Goal: Information Seeking & Learning: Learn about a topic

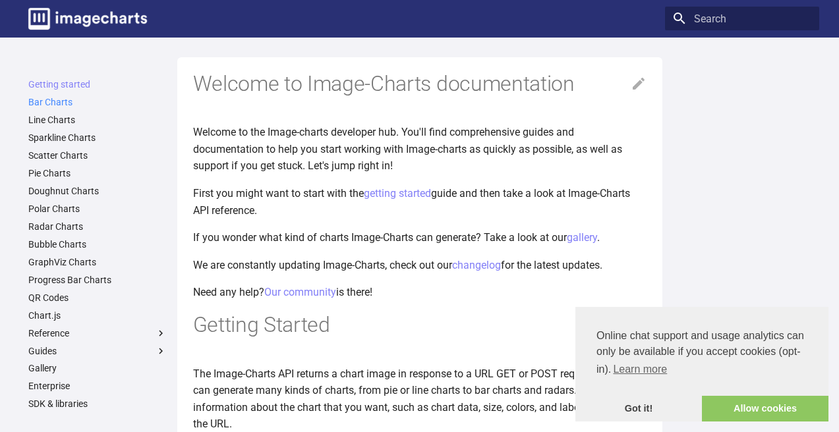
click at [56, 103] on link "Bar Charts" at bounding box center [97, 102] width 138 height 12
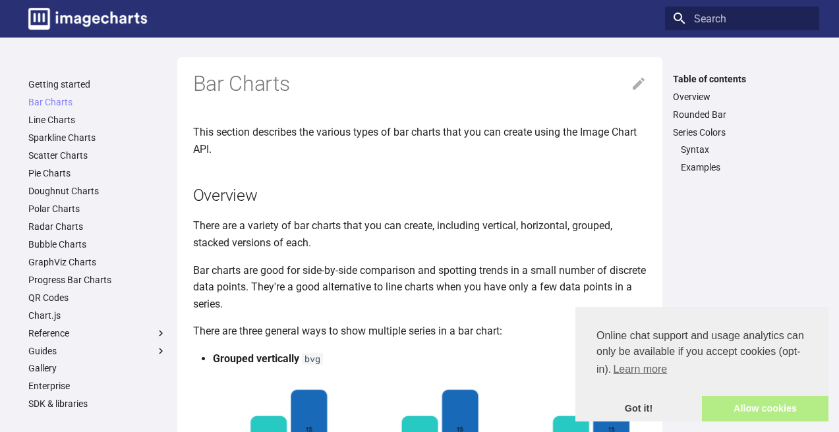
click at [743, 407] on link "Allow cookies" at bounding box center [765, 409] width 127 height 26
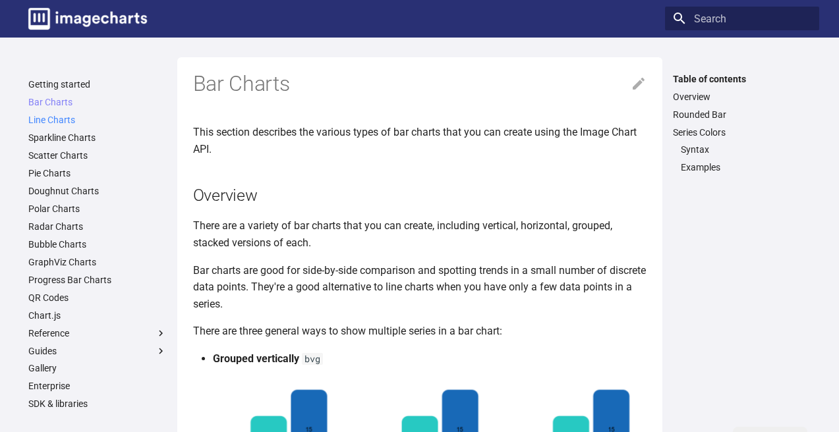
click at [64, 120] on link "Line Charts" at bounding box center [97, 120] width 138 height 12
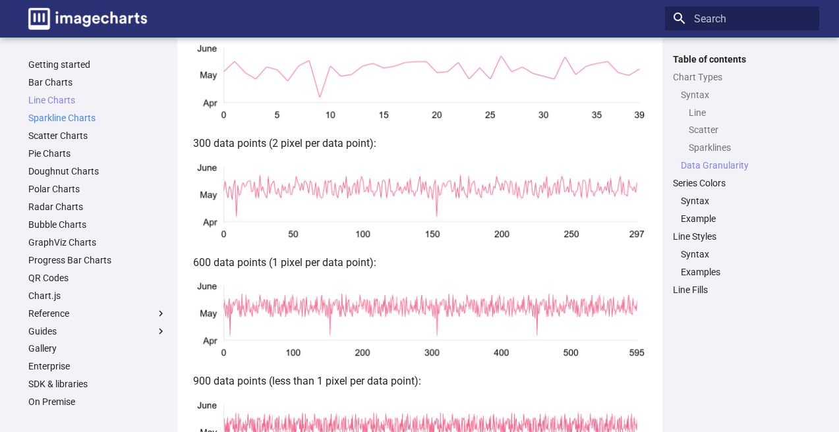
click at [72, 121] on link "Sparkline Charts" at bounding box center [97, 118] width 138 height 12
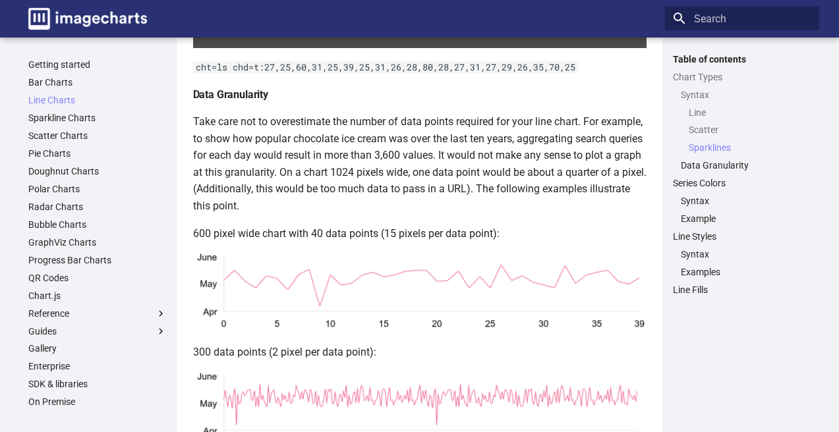
scroll to position [1541, 0]
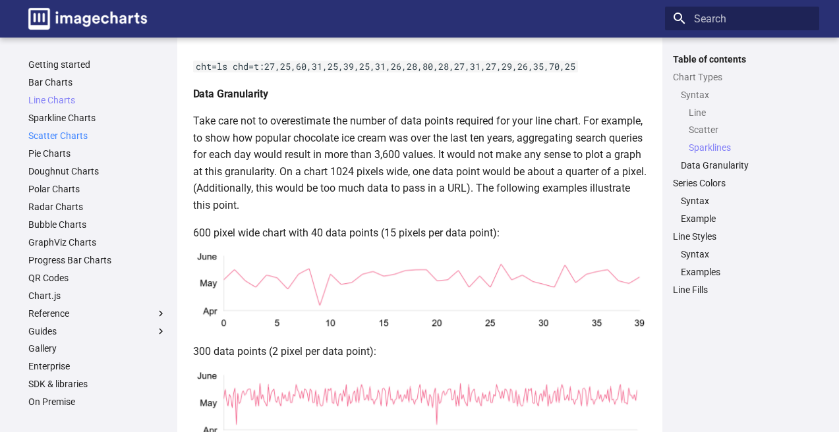
click at [74, 136] on link "Scatter Charts" at bounding box center [97, 136] width 138 height 12
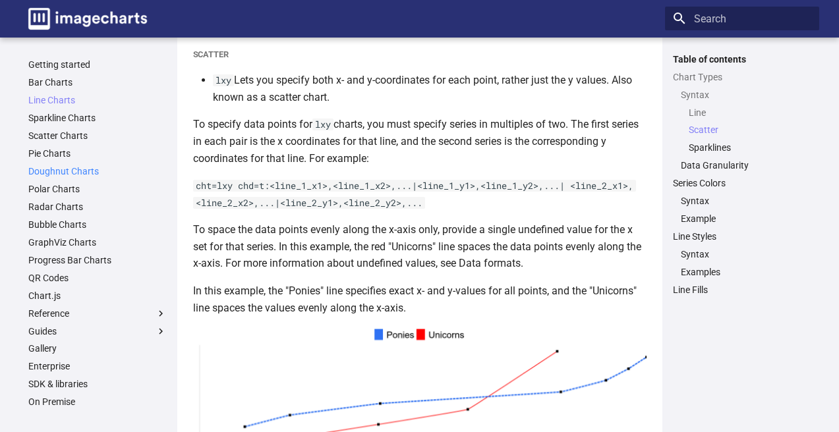
click at [71, 172] on link "Doughnut Charts" at bounding box center [97, 171] width 138 height 12
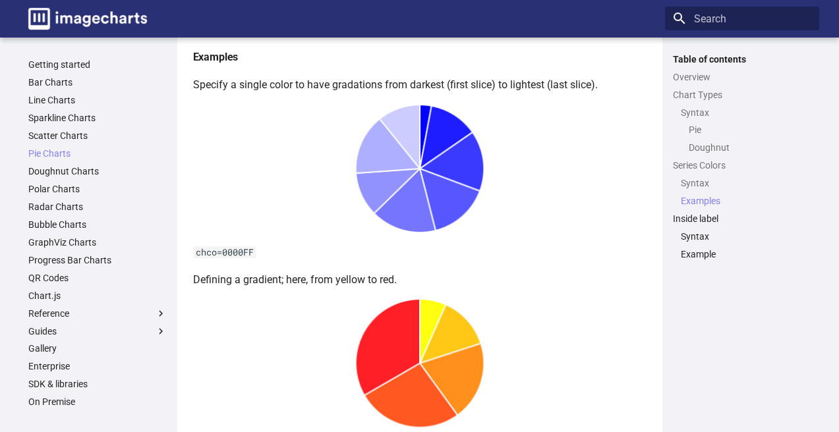
scroll to position [2256, 0]
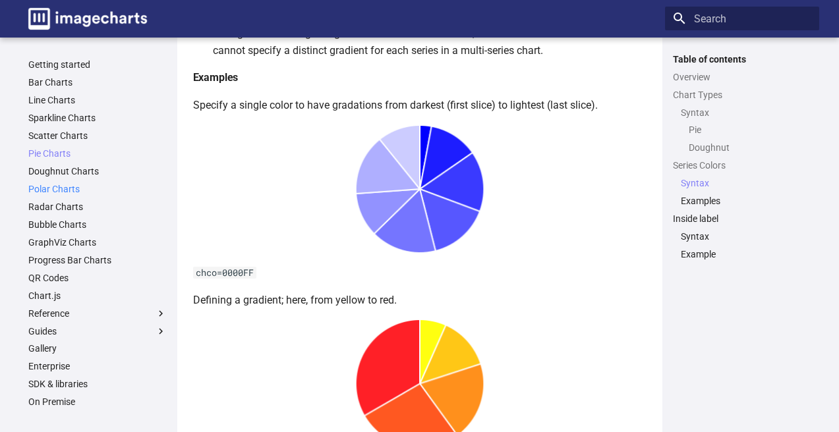
click at [65, 187] on link "Polar Charts" at bounding box center [97, 189] width 138 height 12
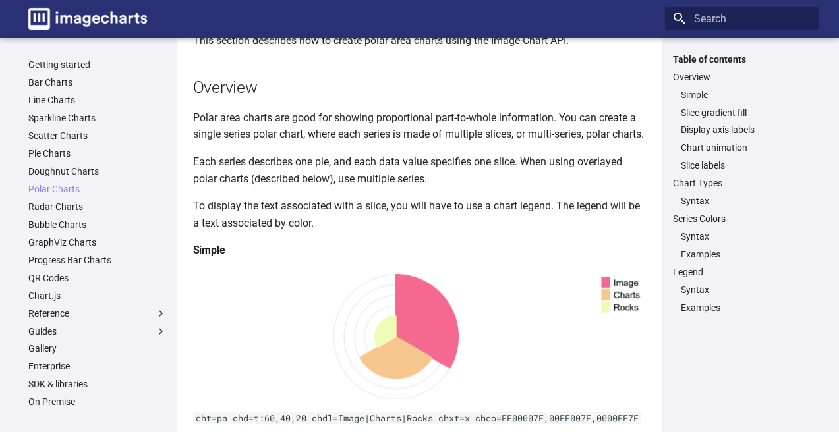
scroll to position [94, 0]
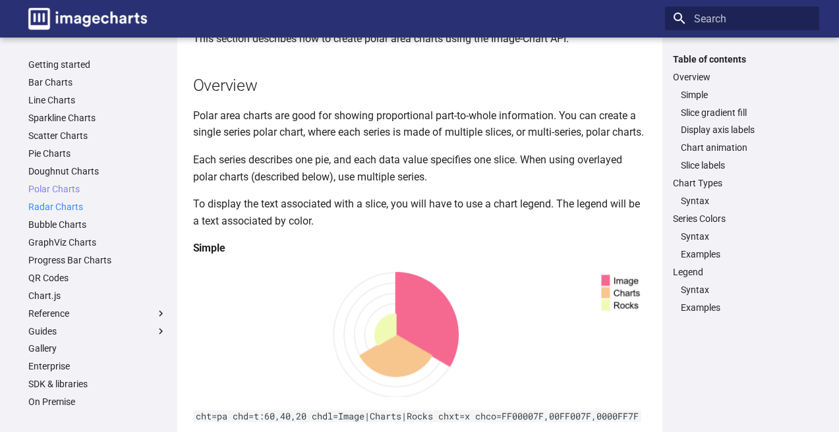
click at [57, 208] on link "Radar Charts" at bounding box center [97, 207] width 138 height 12
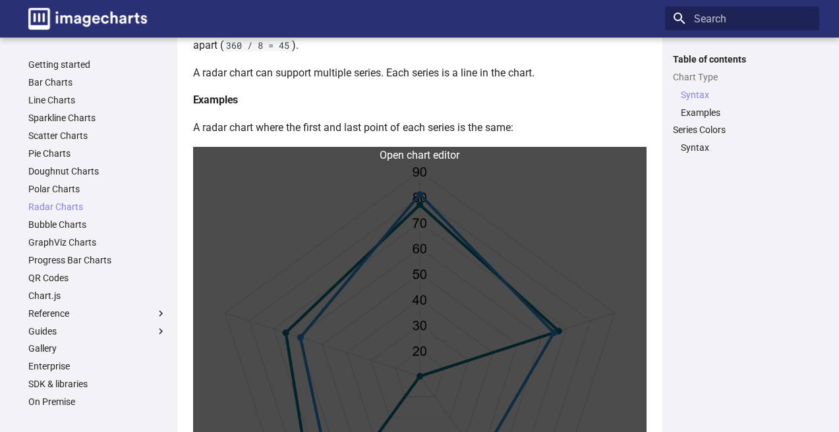
scroll to position [253, 0]
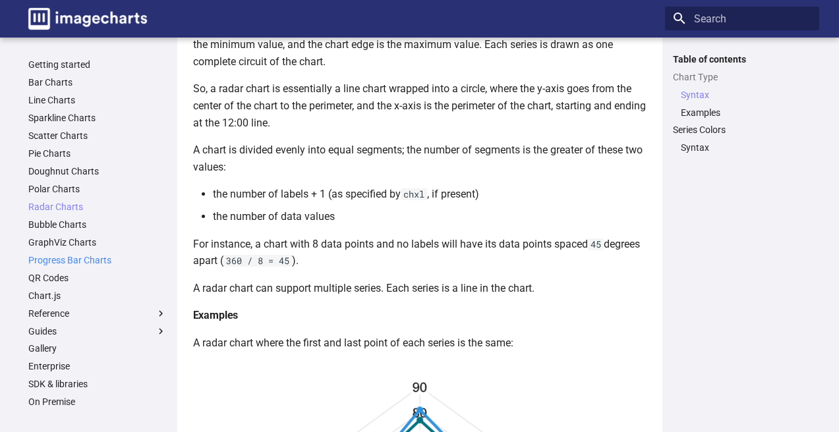
click at [87, 261] on link "Progress Bar Charts" at bounding box center [97, 260] width 138 height 12
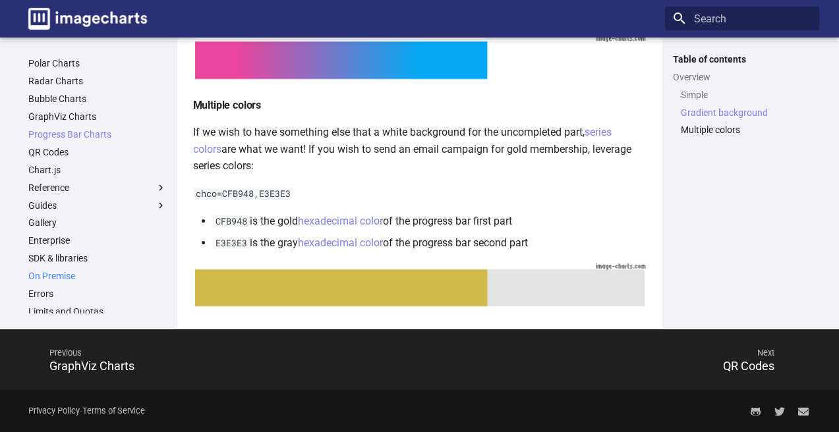
scroll to position [169, 0]
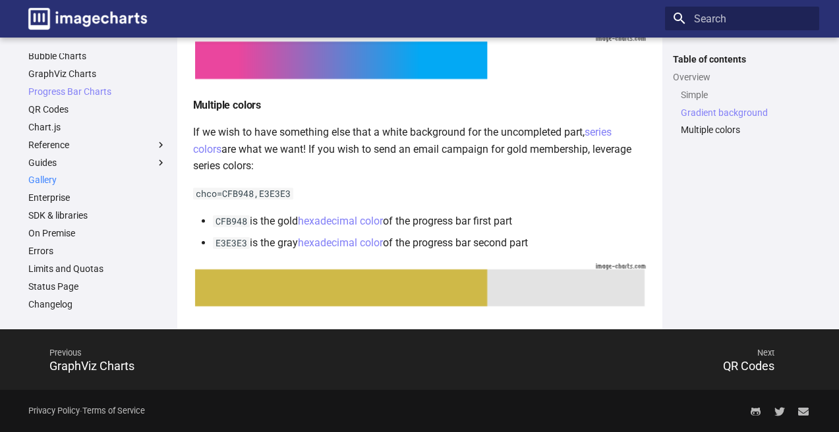
click at [51, 179] on link "Gallery" at bounding box center [97, 180] width 138 height 12
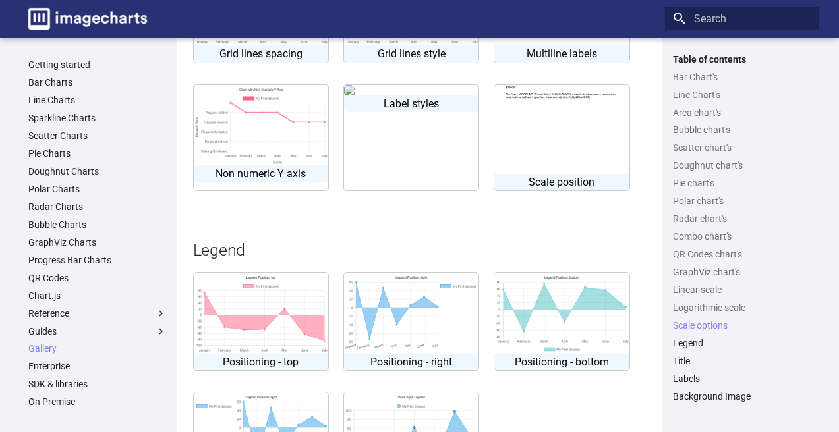
scroll to position [3638, 0]
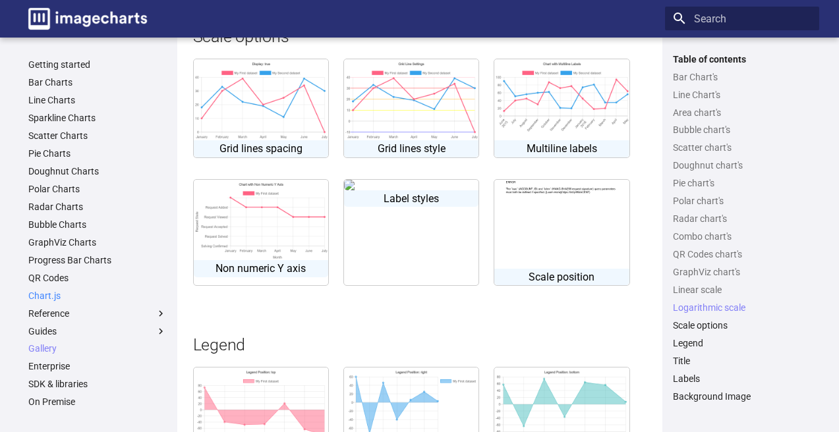
click at [46, 297] on link "Chart.js" at bounding box center [97, 296] width 138 height 12
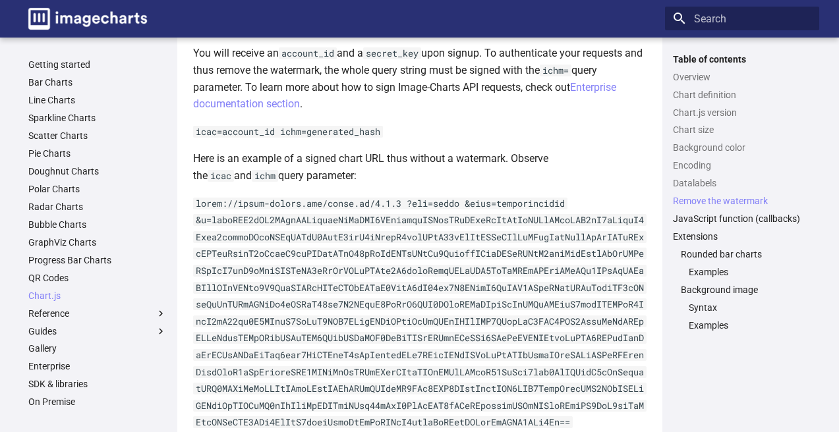
scroll to position [5294, 0]
